Goal: Task Accomplishment & Management: Use online tool/utility

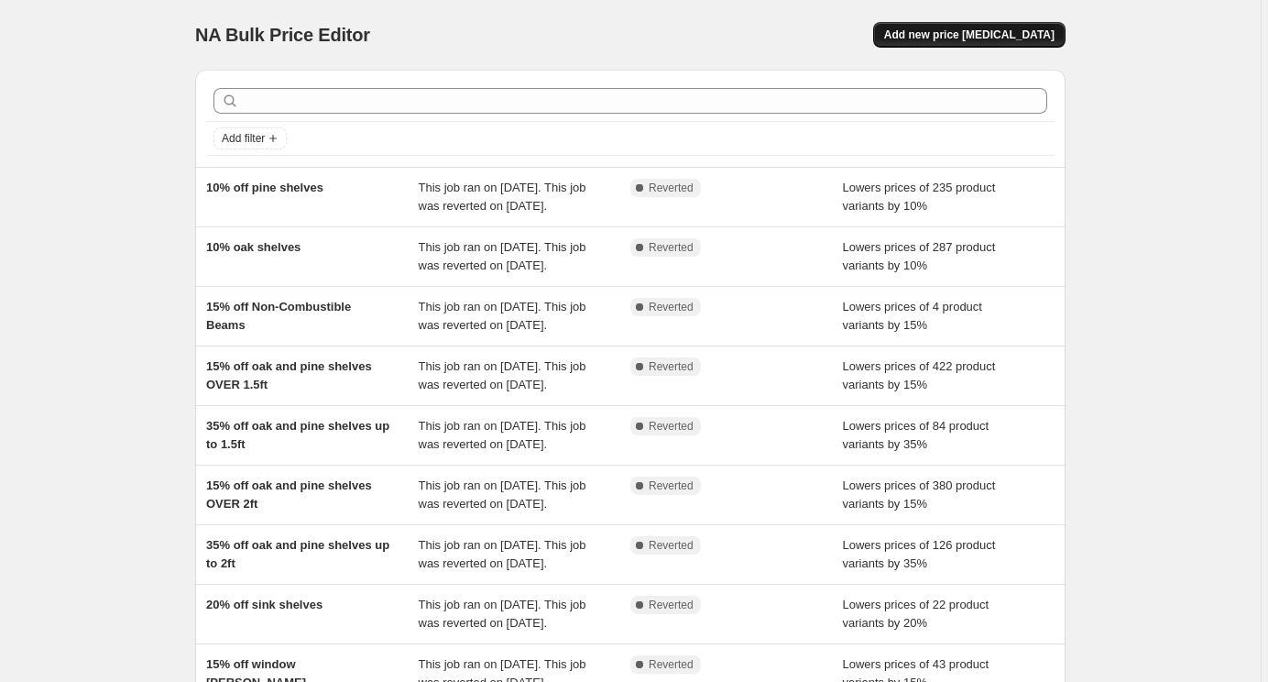
click at [1053, 29] on span "Add new price [MEDICAL_DATA]" at bounding box center [969, 34] width 170 height 15
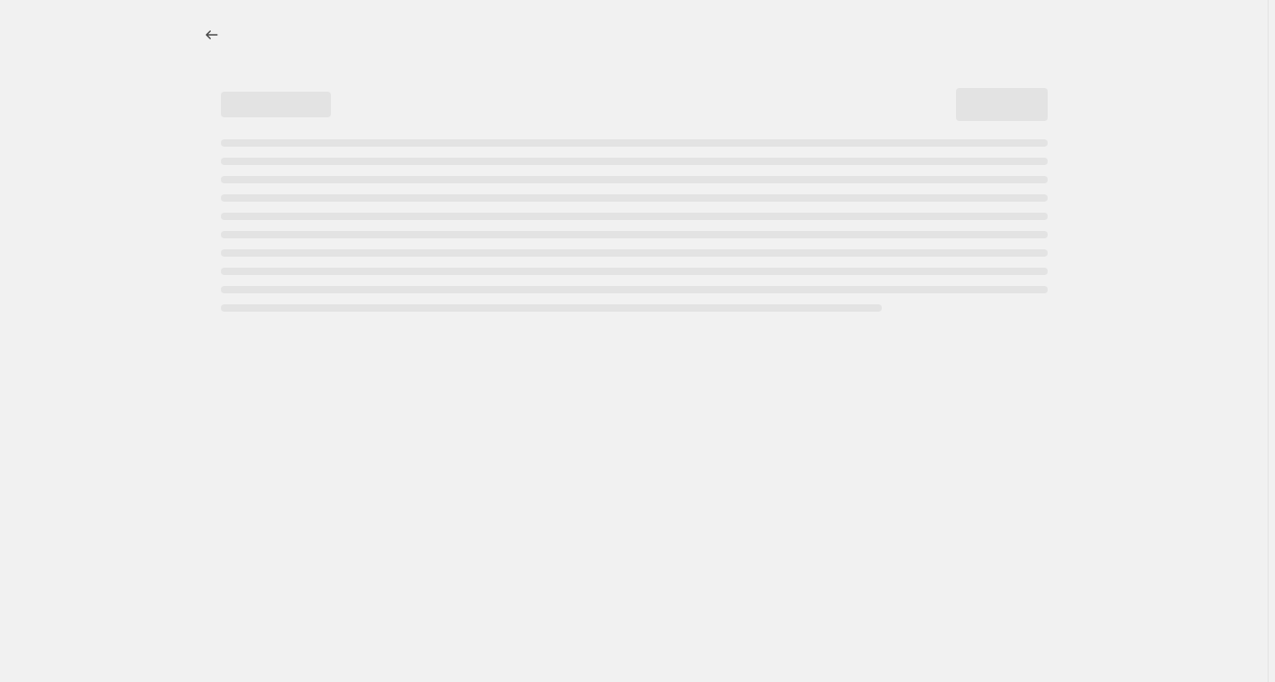
select select "percentage"
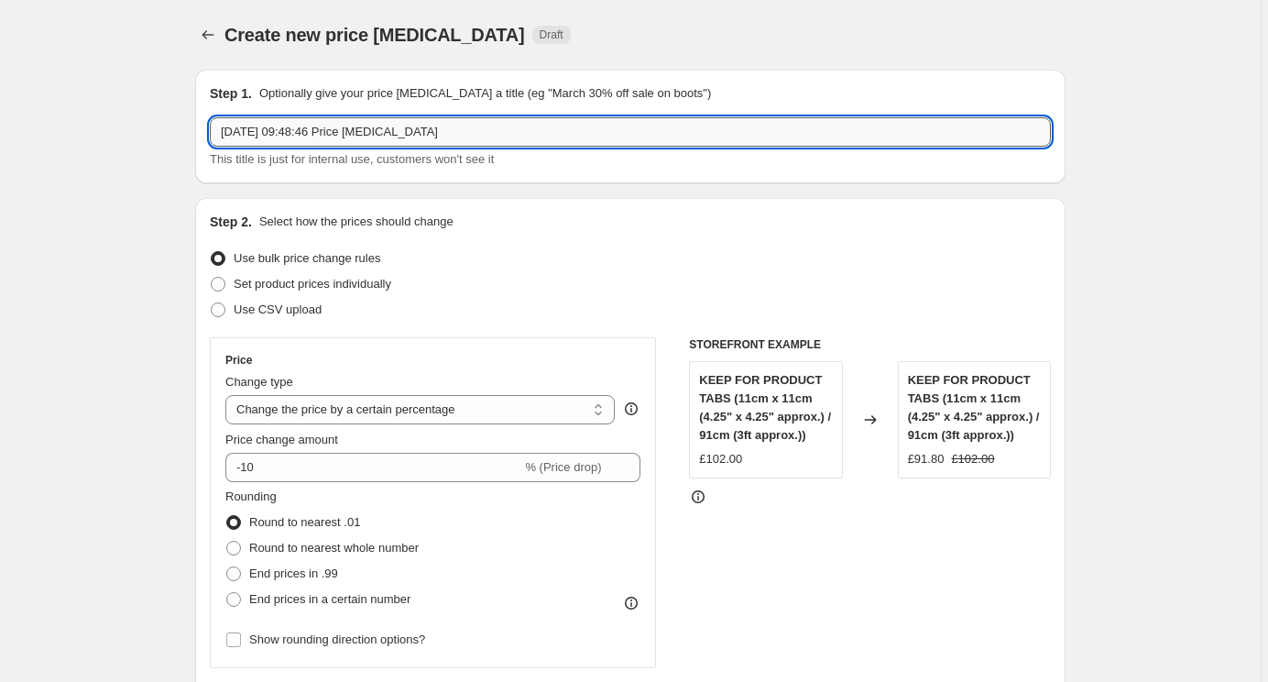
click at [588, 130] on input "[DATE] 09:48:46 Price [MEDICAL_DATA]" at bounding box center [630, 131] width 841 height 29
type input "20% off air dried oak floating shelves 14cm - 61cm + 76cm"
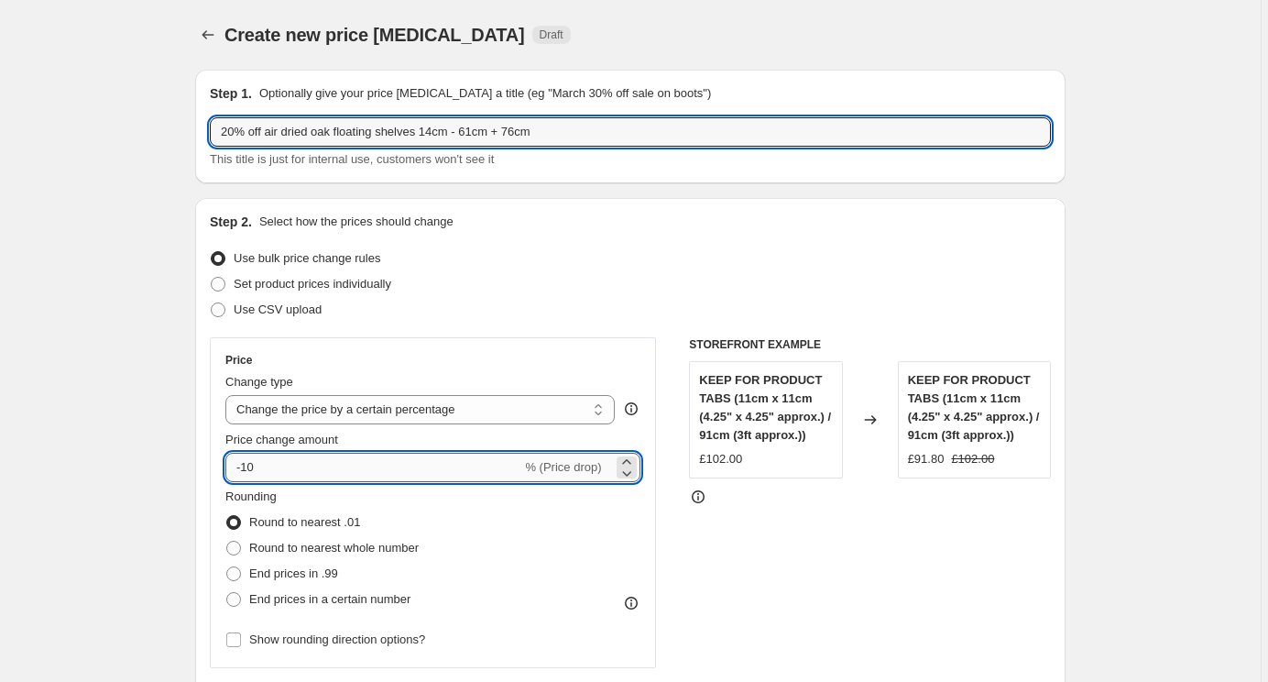
click at [310, 466] on input "-10" at bounding box center [373, 467] width 296 height 29
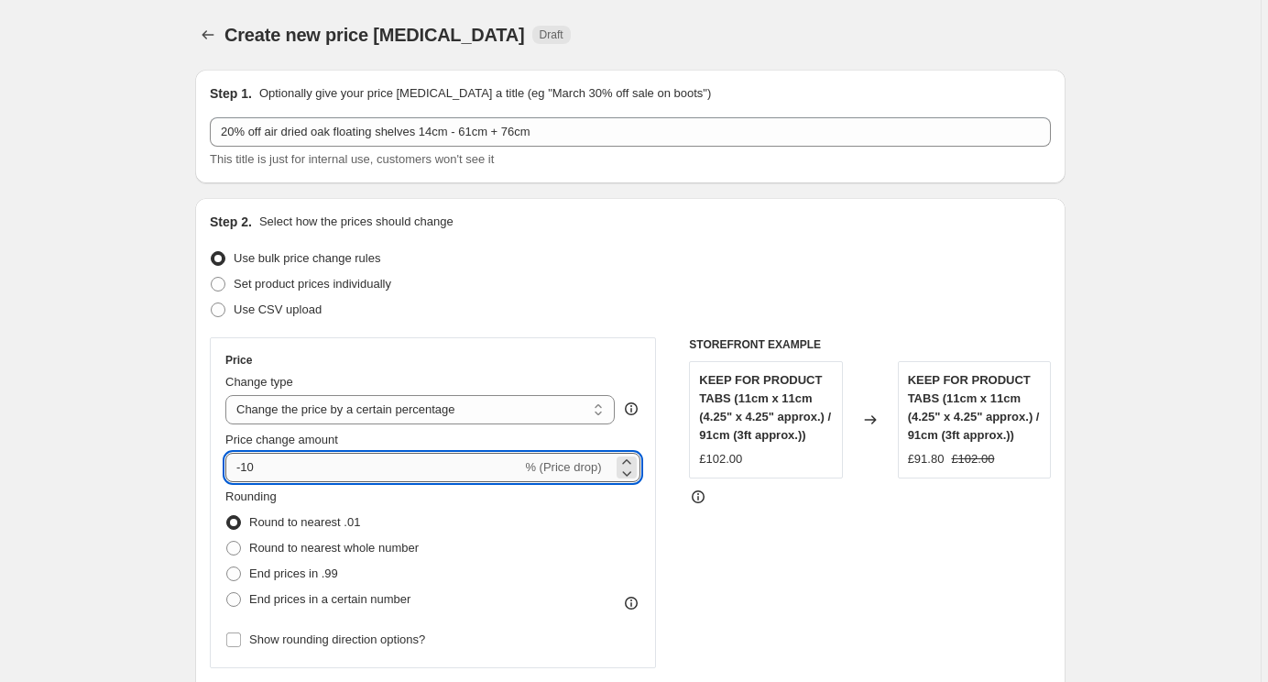
type input "-1"
type input "-20"
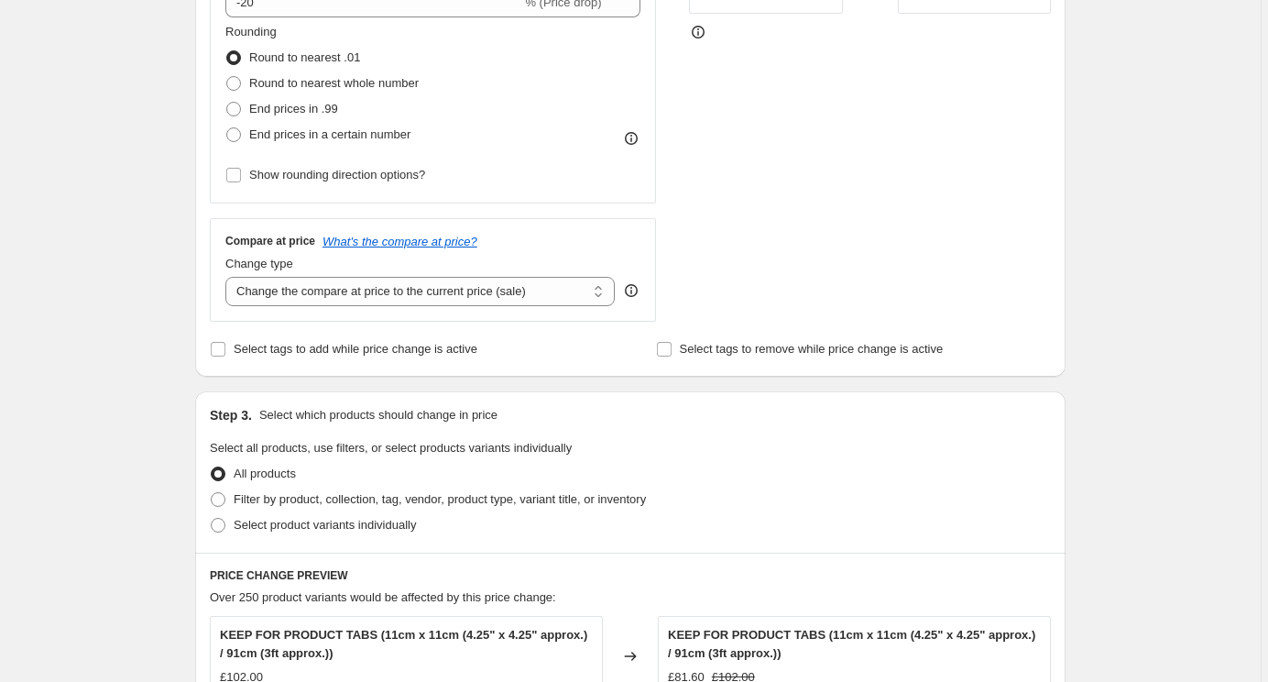
scroll to position [501, 0]
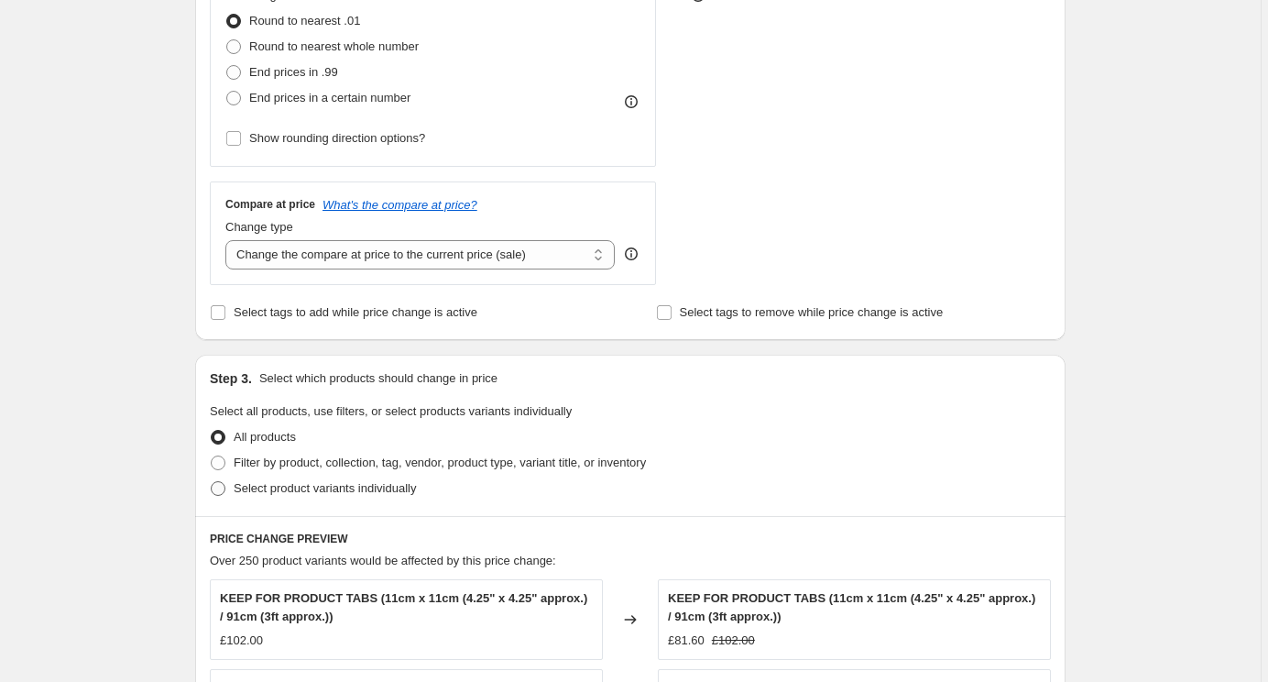
click at [262, 484] on span "Select product variants individually" at bounding box center [325, 488] width 182 height 14
click at [212, 482] on input "Select product variants individually" at bounding box center [211, 481] width 1 height 1
radio input "true"
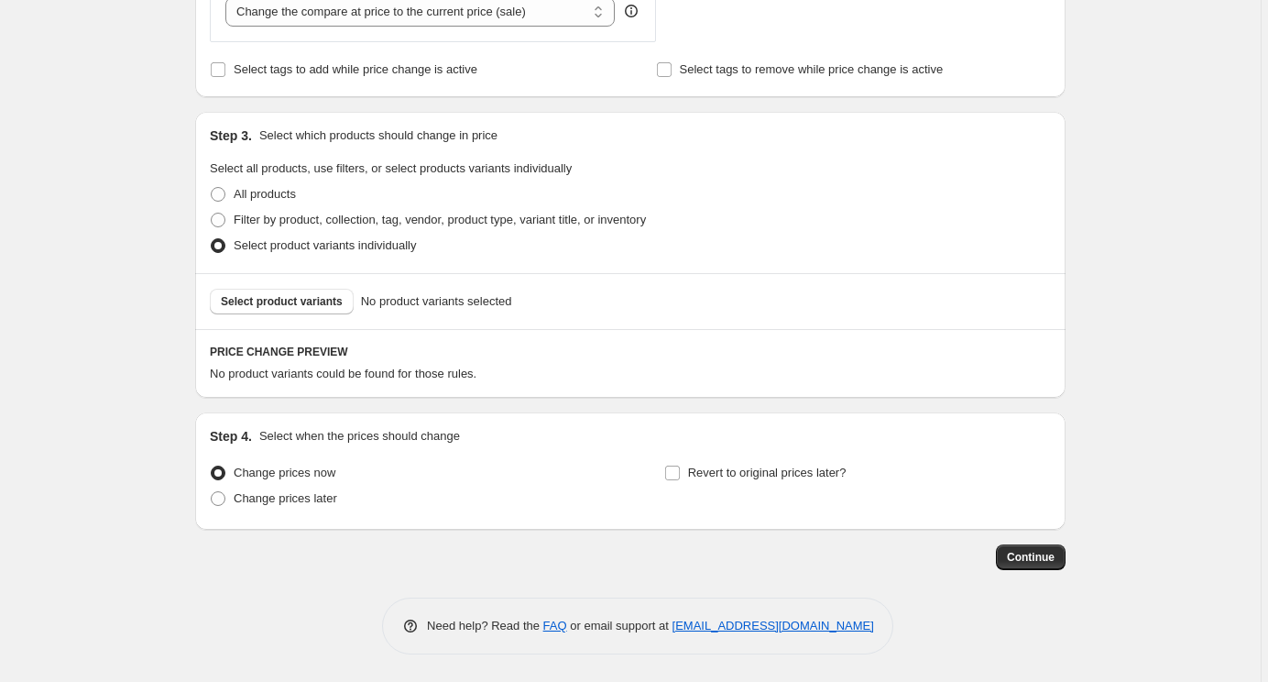
scroll to position [744, 0]
click at [301, 304] on span "Select product variants" at bounding box center [282, 301] width 122 height 15
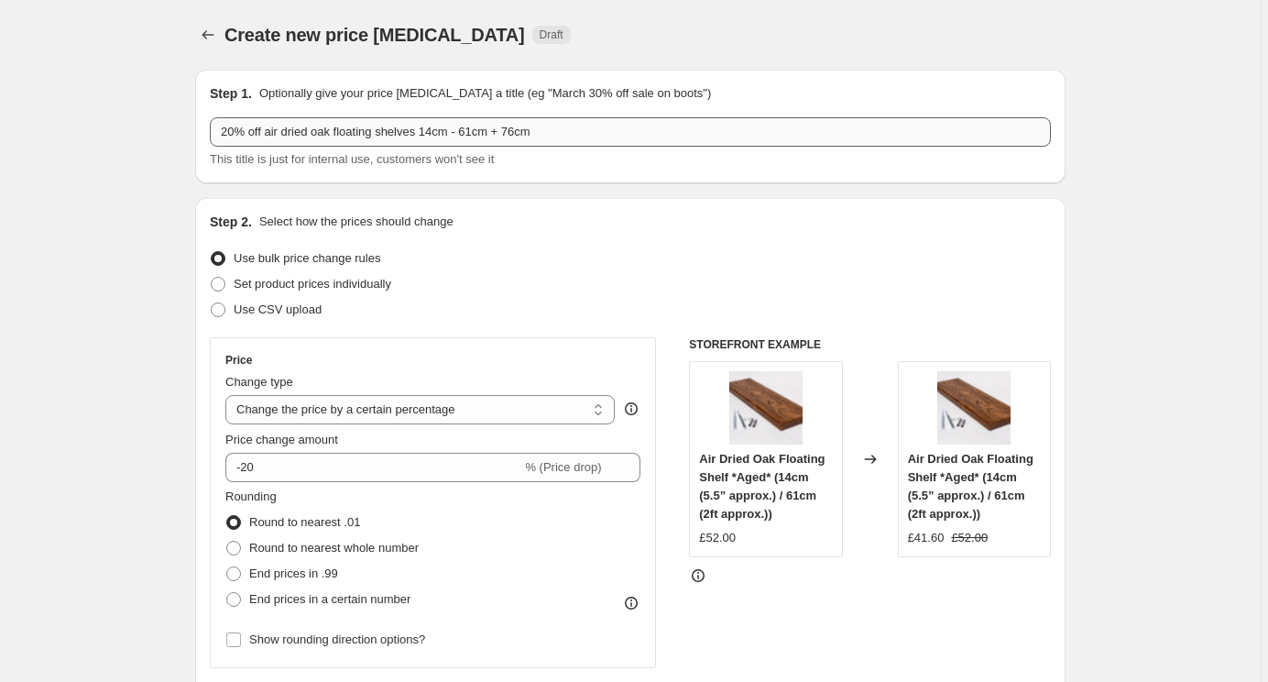
scroll to position [0, 0]
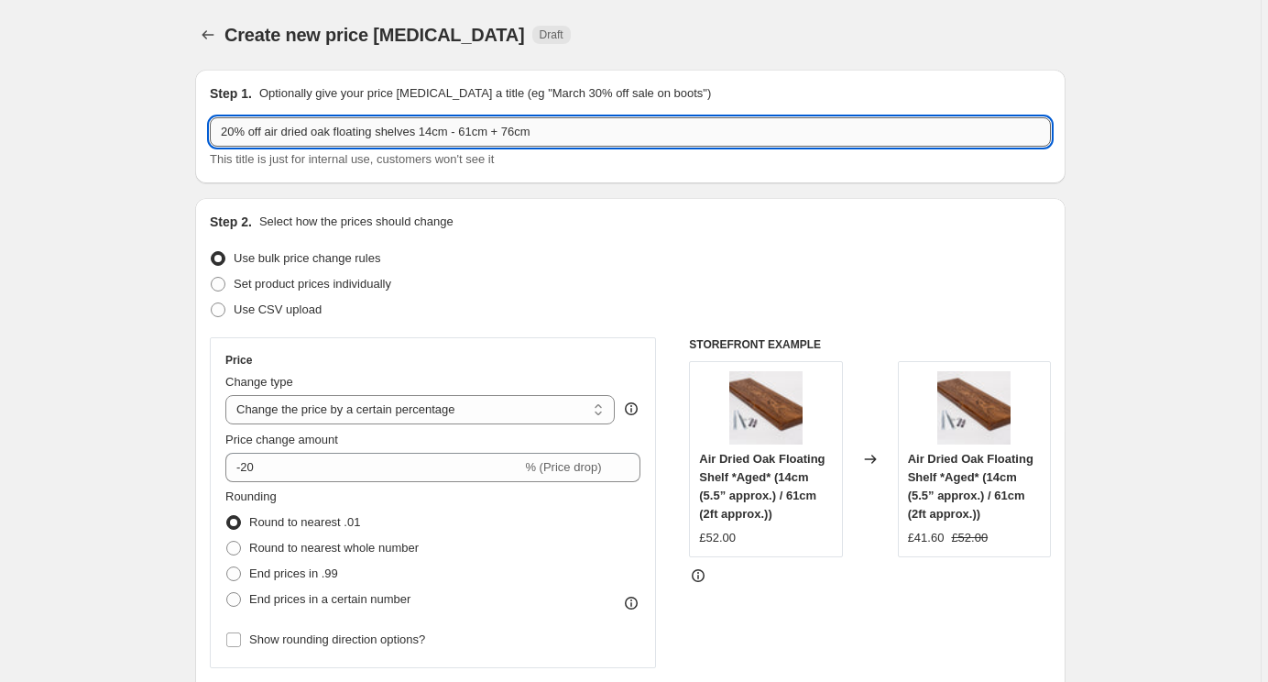
drag, startPoint x: 481, startPoint y: 130, endPoint x: 579, endPoint y: 127, distance: 98.1
click at [579, 127] on input "20% off air dried oak floating shelves 14cm - 61cm + 76cm" at bounding box center [630, 131] width 841 height 29
click at [492, 130] on input "20% off air dried oak floating shelves 14cm - 2/2.5ft" at bounding box center [630, 131] width 841 height 29
click at [465, 130] on input "20% off air dried oak floating shelves 14cm - 2-2.5ft" at bounding box center [630, 131] width 841 height 29
type input "20% off air dried oak floating shelves 14cm Deep, 2-2.5ft"
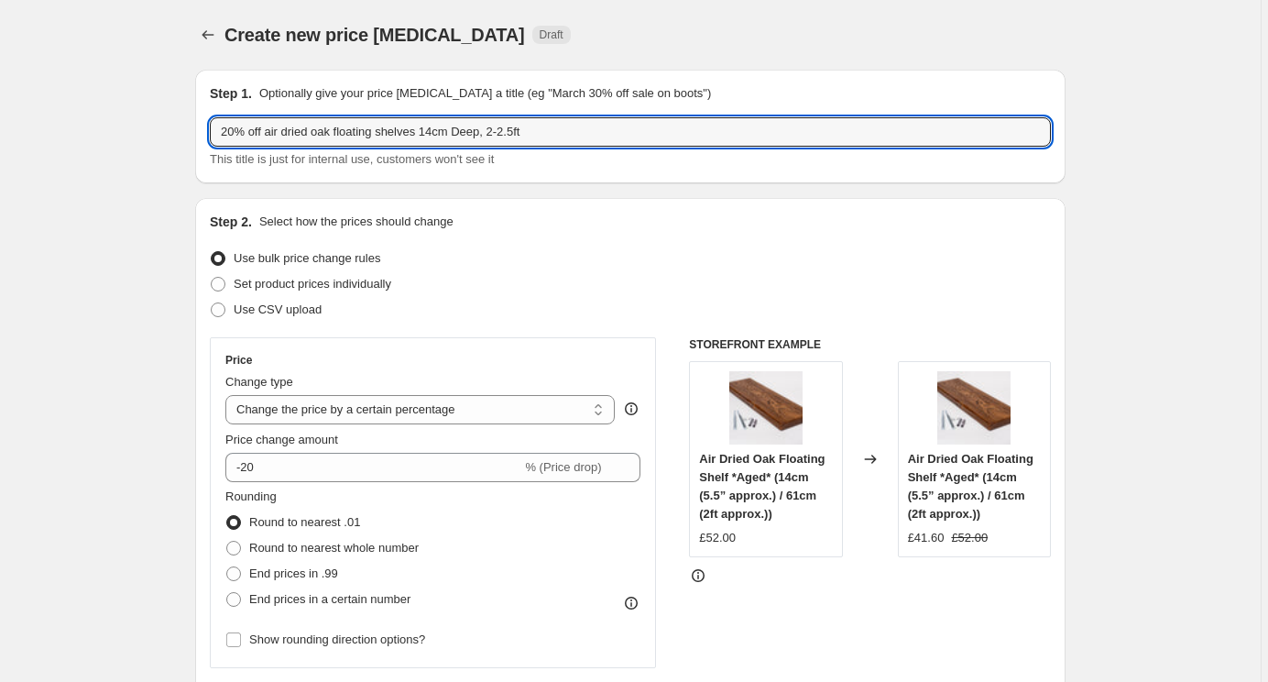
click at [642, 182] on div "Step 1. Optionally give your price [MEDICAL_DATA] a title (eg "March 30% off sa…" at bounding box center [630, 127] width 871 height 114
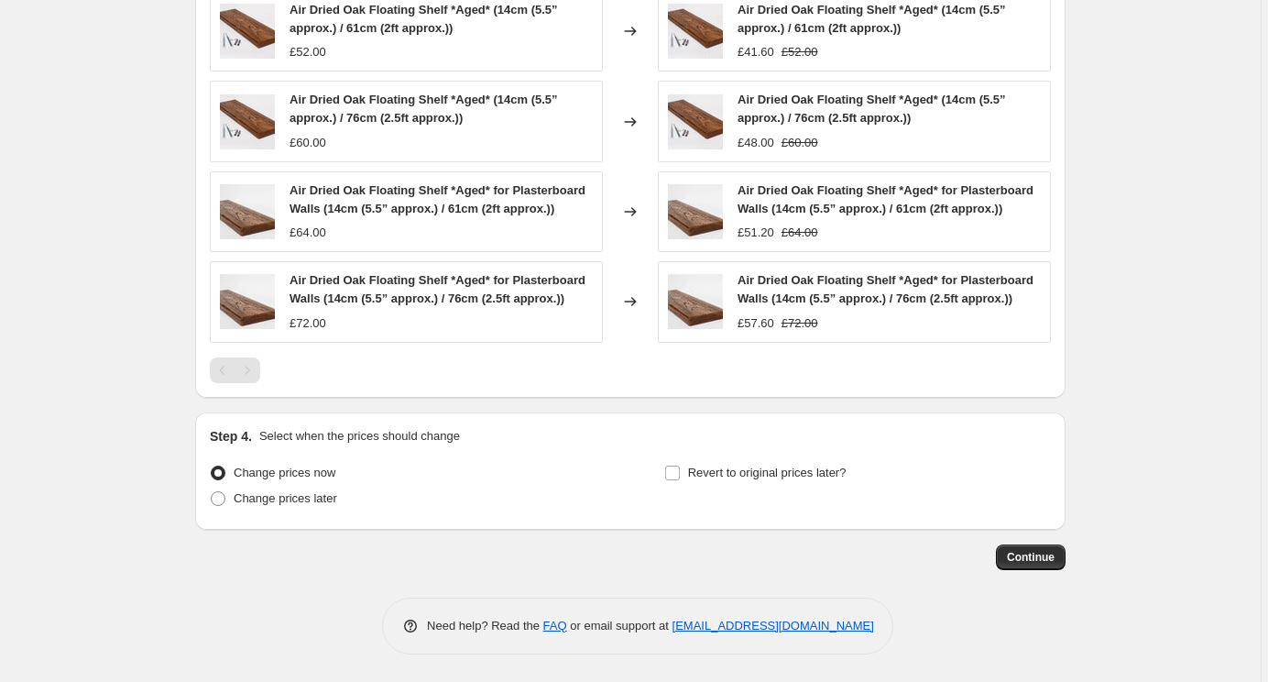
scroll to position [1182, 0]
click at [1048, 554] on span "Continue" at bounding box center [1031, 557] width 48 height 15
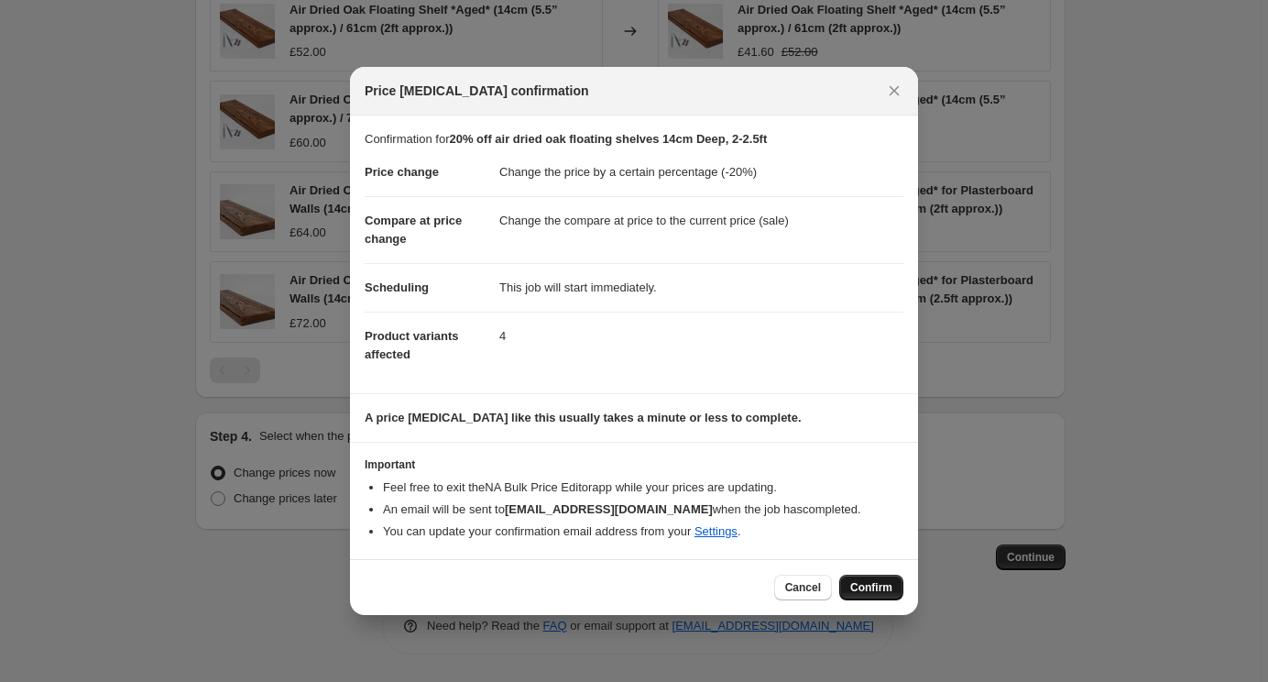
click at [856, 587] on span "Confirm" at bounding box center [871, 587] width 42 height 15
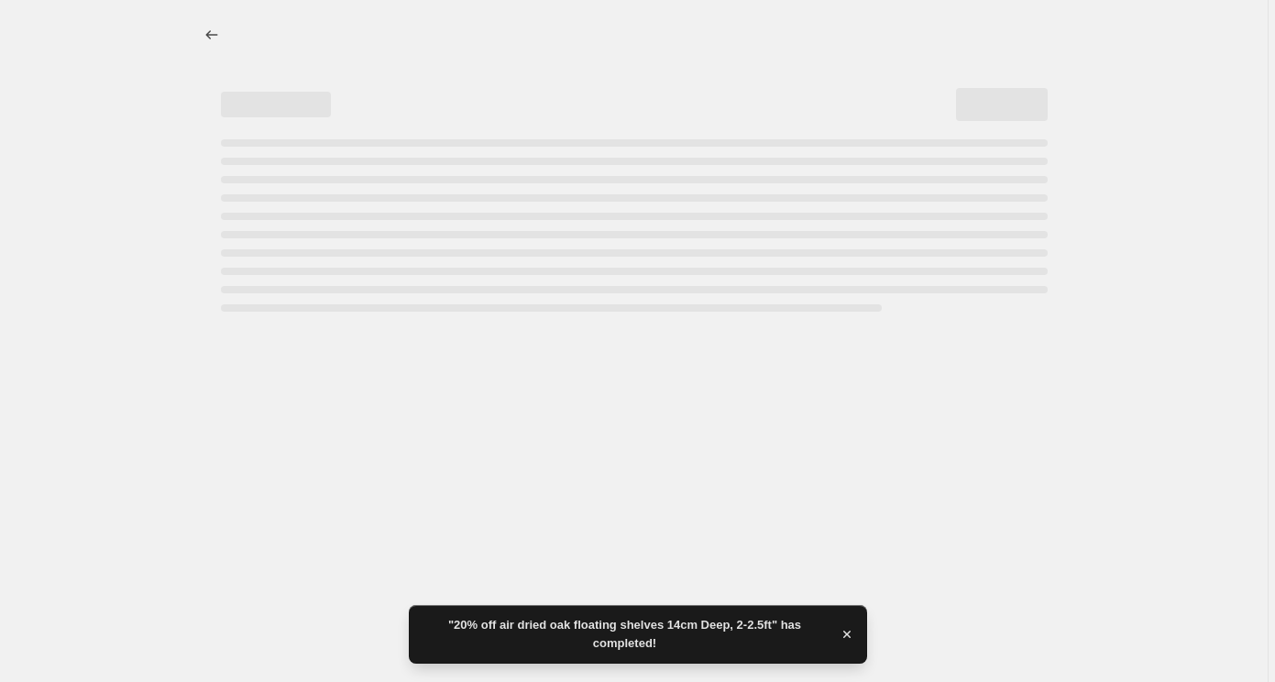
select select "percentage"
